Goal: Check status: Check status

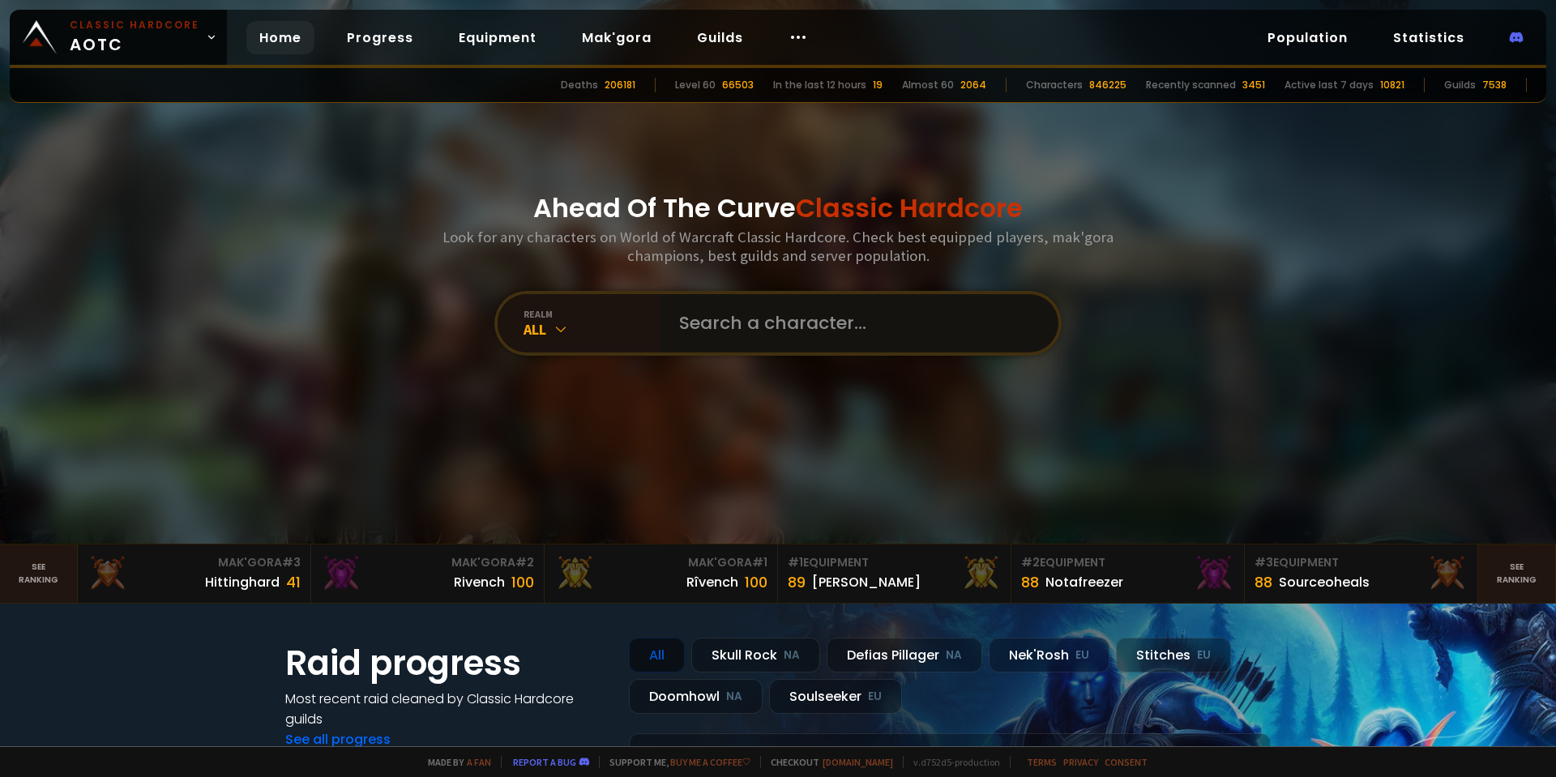
click at [843, 342] on input "text" at bounding box center [853, 323] width 369 height 58
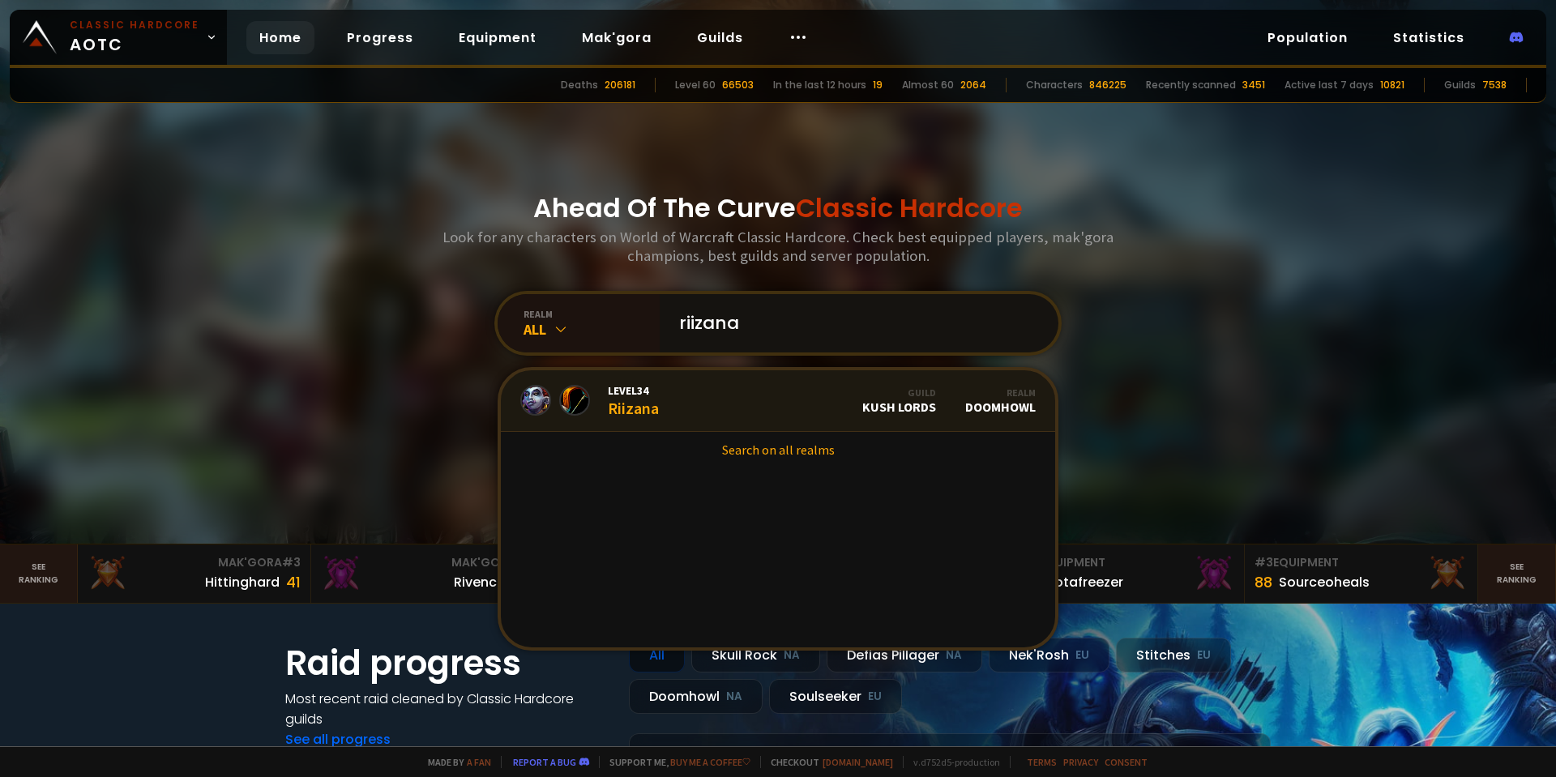
type input "riizana"
click at [730, 395] on link "Level 34 Riizana Guild Kush Lords Realm Doomhowl" at bounding box center [778, 401] width 554 height 62
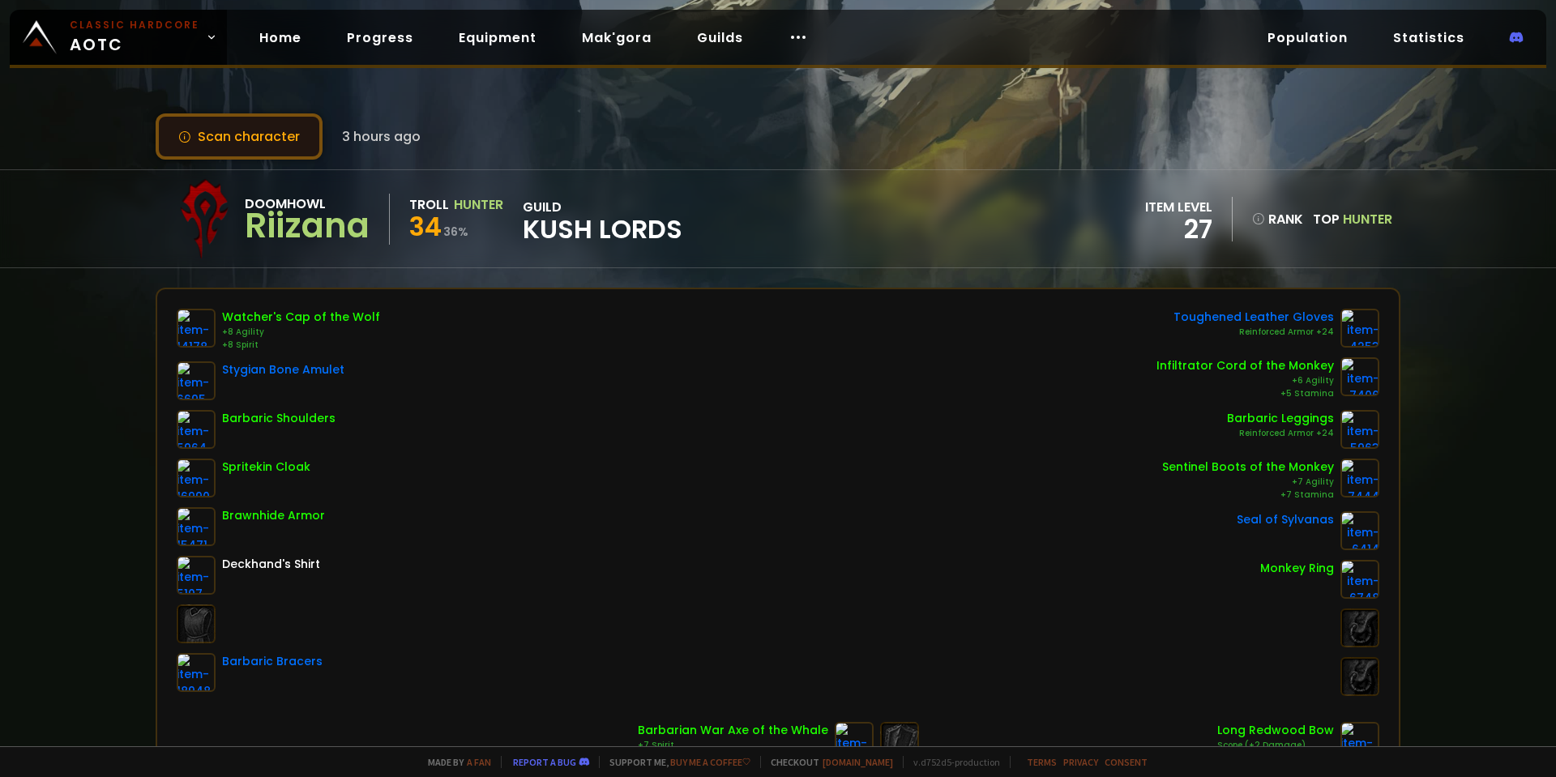
click at [263, 145] on button "Scan character" at bounding box center [239, 136] width 167 height 46
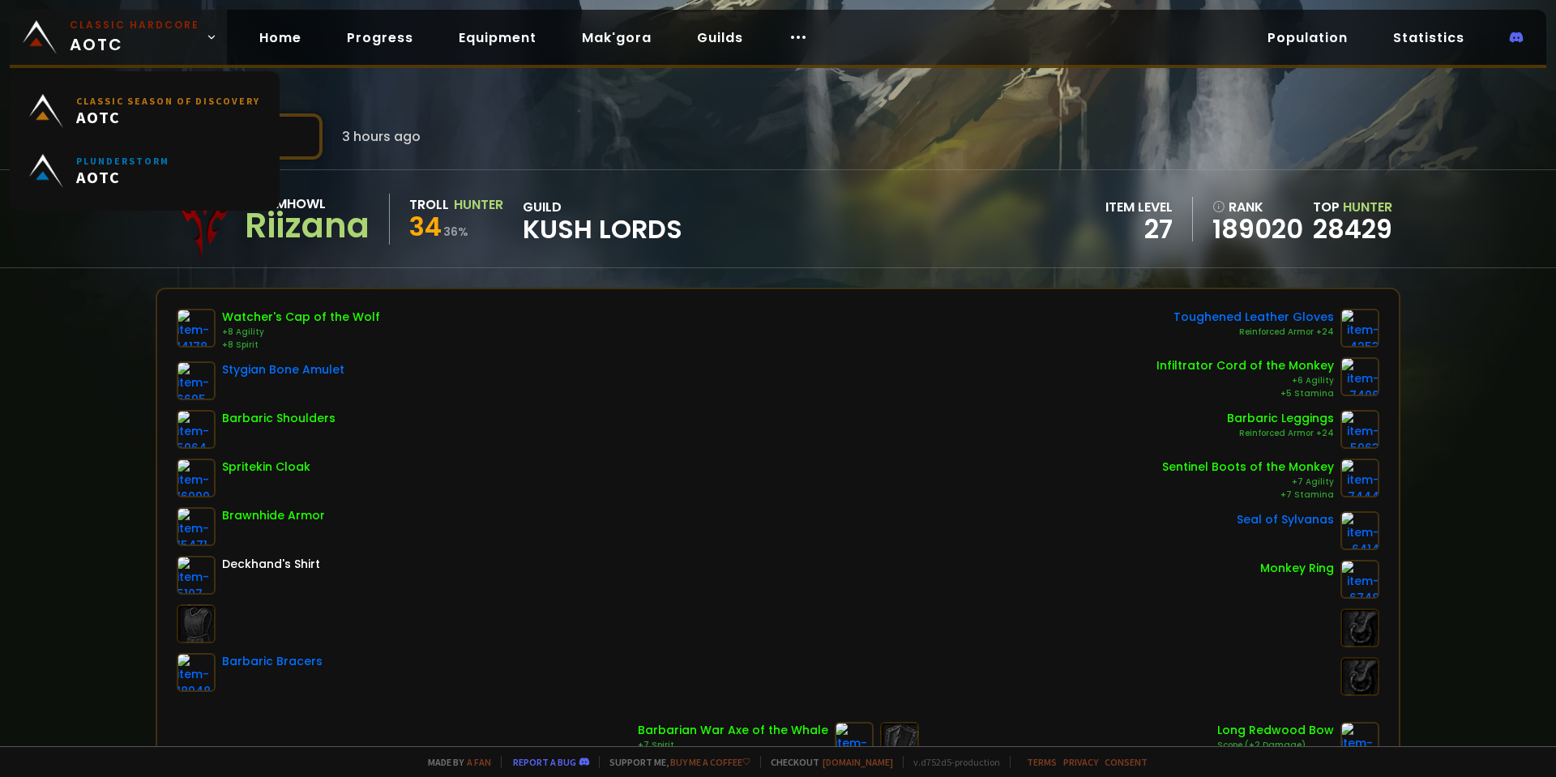
click at [142, 21] on small "Classic Hardcore" at bounding box center [135, 25] width 130 height 15
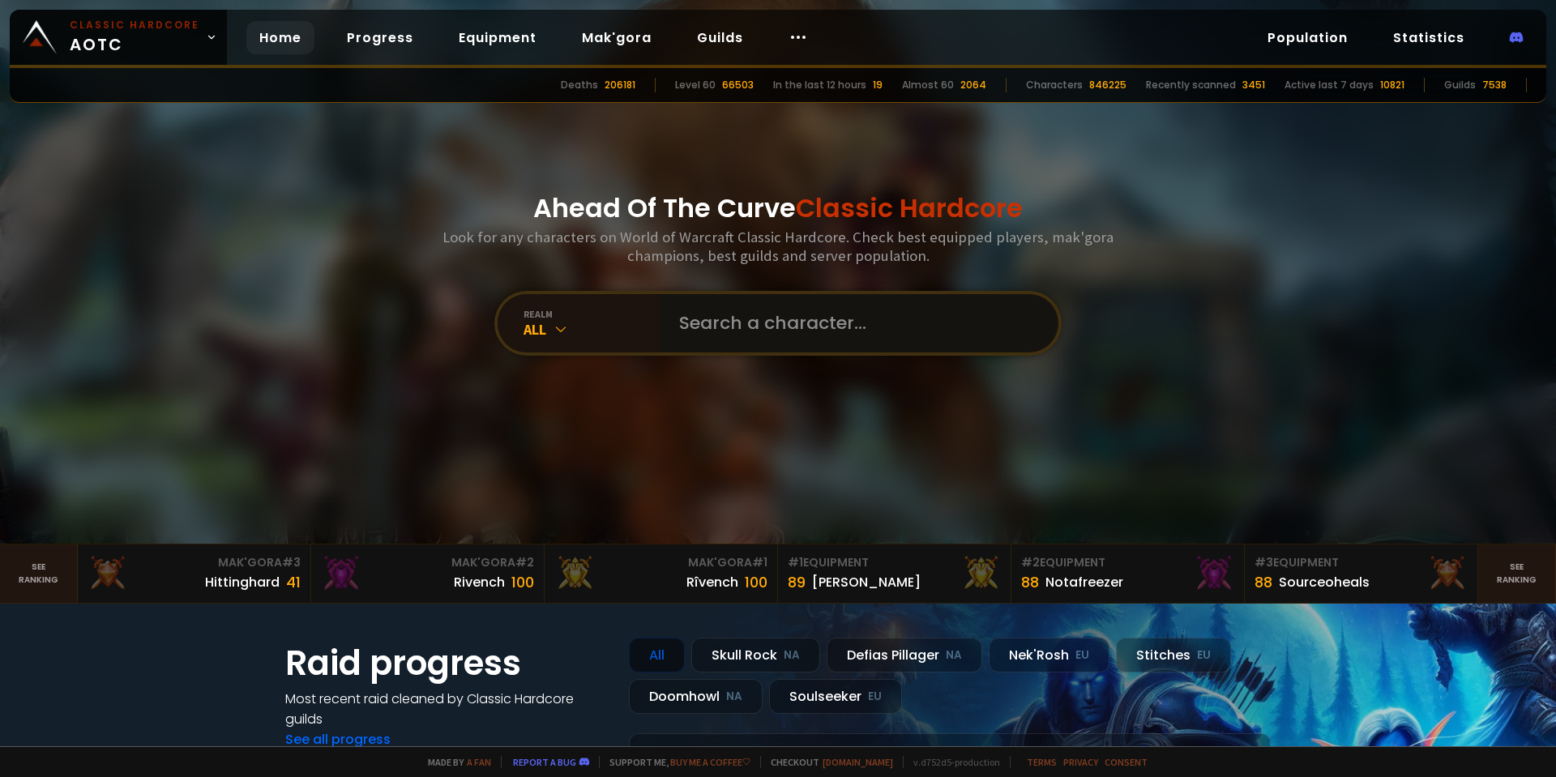
click at [812, 316] on input "text" at bounding box center [853, 323] width 369 height 58
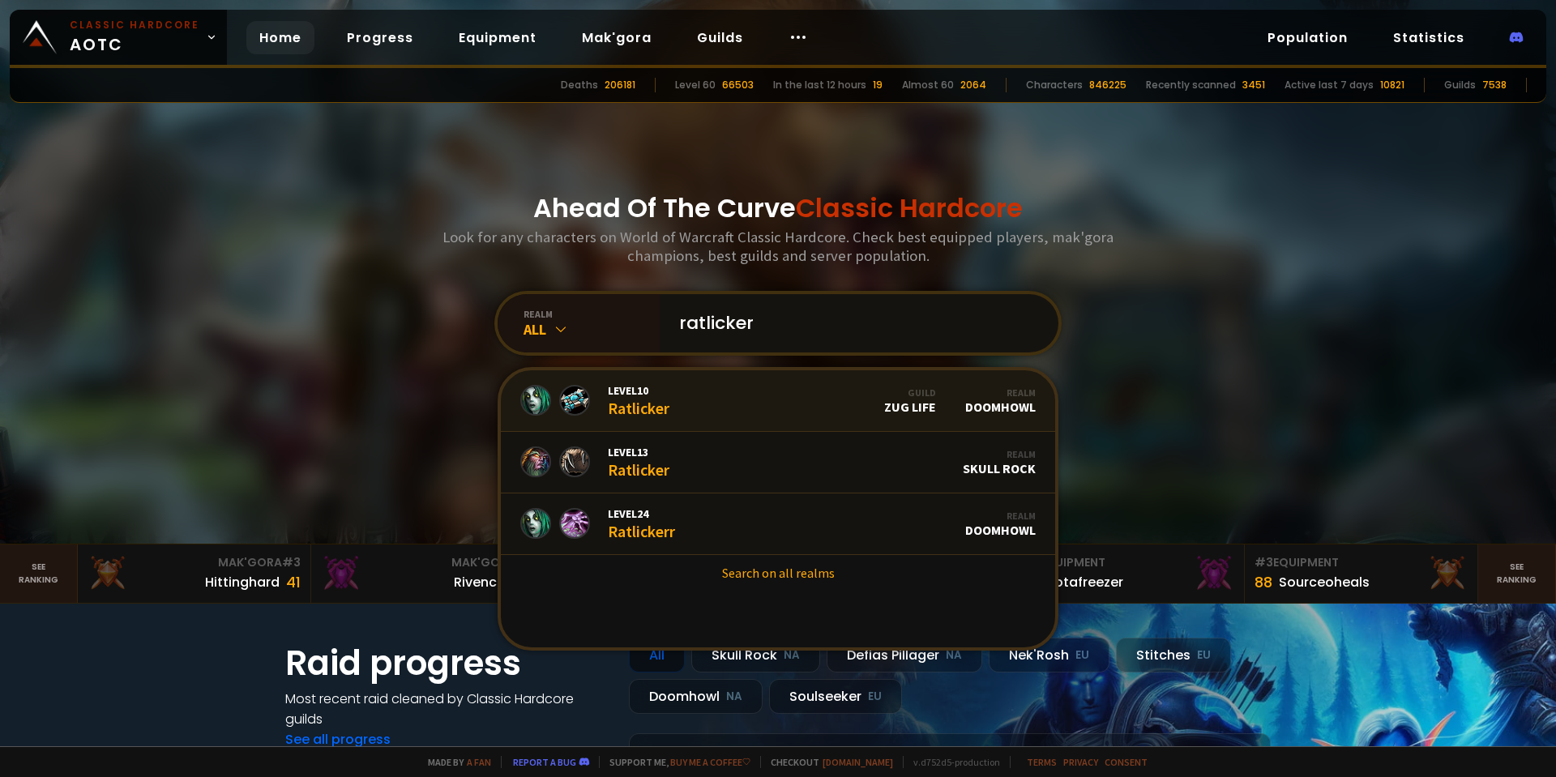
type input "ratlicker"
click at [765, 397] on link "Level 10 Ratlicker Guild Zug Life Realm Doomhowl" at bounding box center [778, 401] width 554 height 62
